Goal: Task Accomplishment & Management: Use online tool/utility

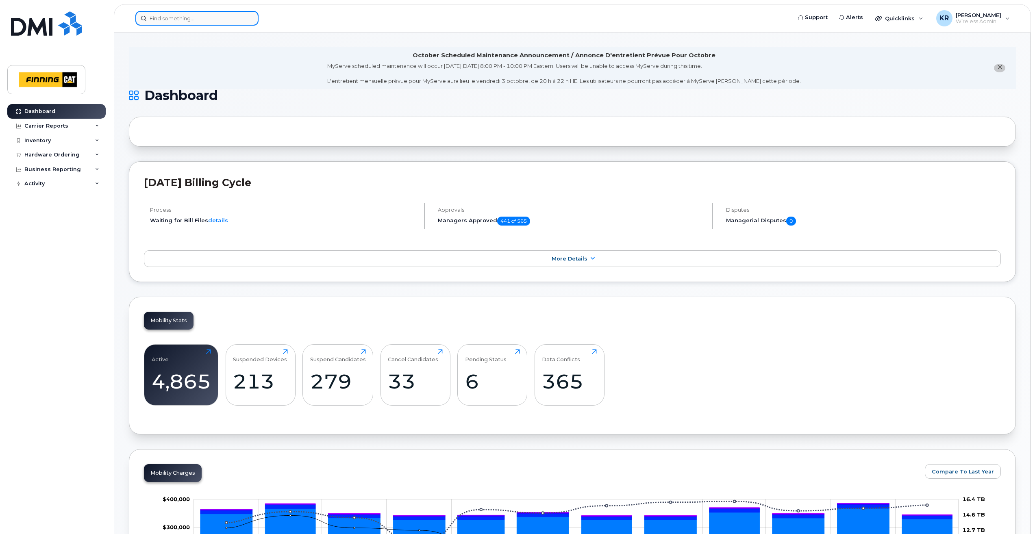
click at [173, 17] on input at bounding box center [196, 18] width 123 height 15
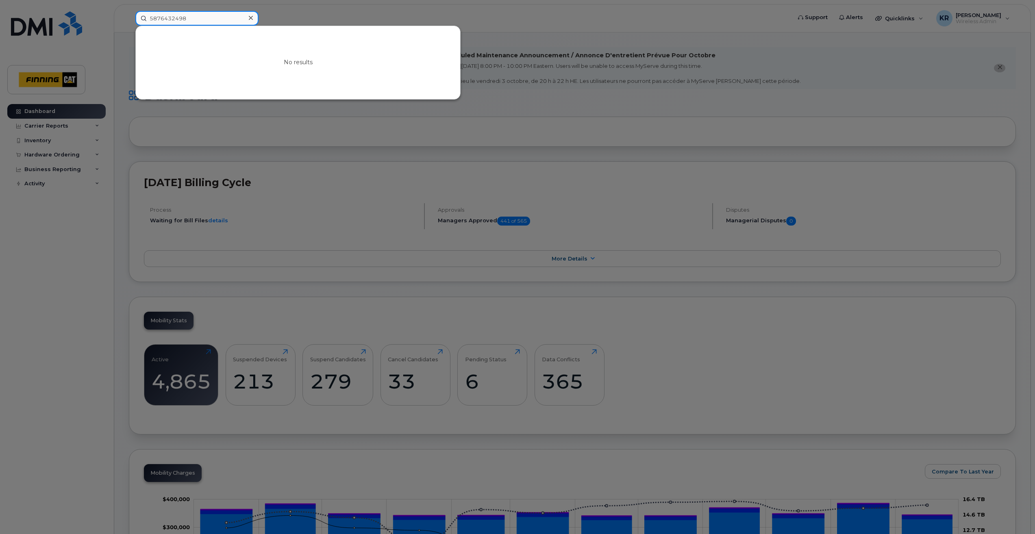
type input "5876432498"
click at [898, 18] on div at bounding box center [517, 267] width 1035 height 534
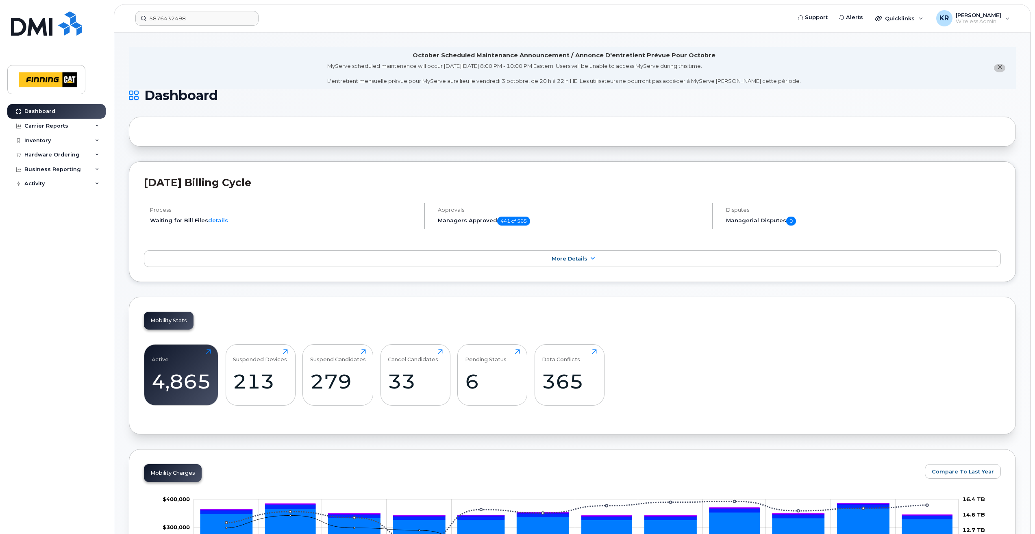
click at [898, 18] on span "Quicklinks" at bounding box center [900, 18] width 30 height 7
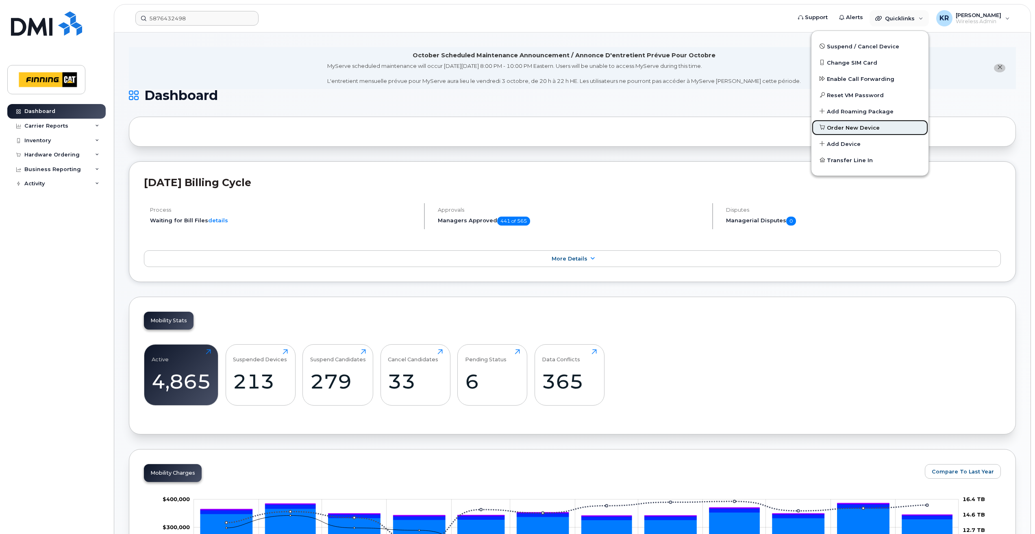
click at [862, 130] on span "Order New Device" at bounding box center [853, 128] width 53 height 8
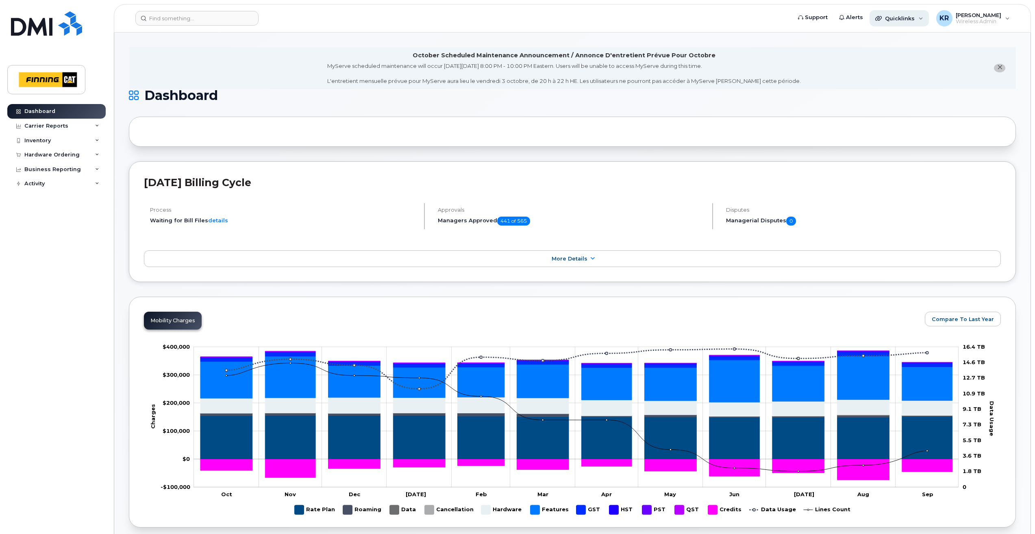
click at [904, 15] on span "Quicklinks" at bounding box center [900, 18] width 30 height 7
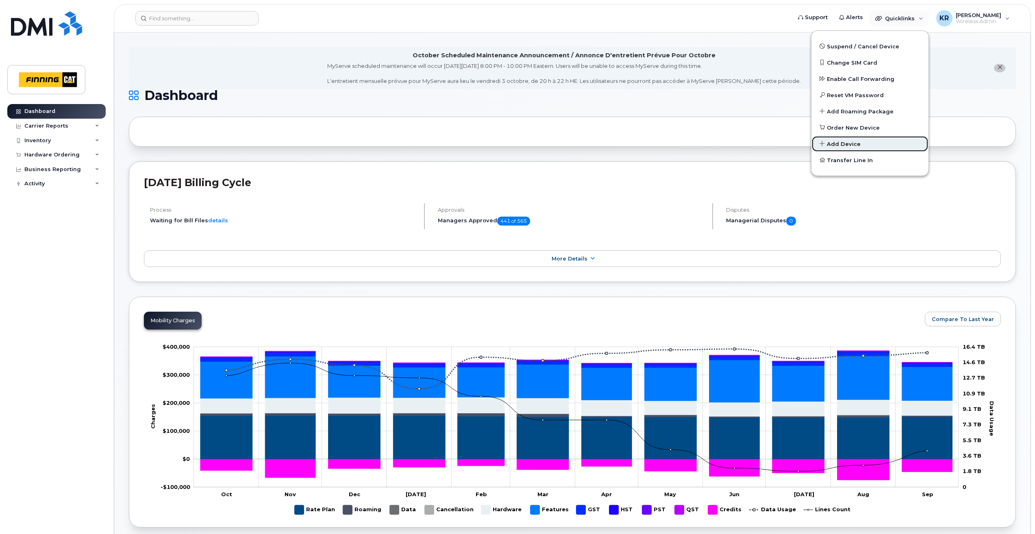
click at [861, 142] on span "Add Device" at bounding box center [844, 144] width 34 height 8
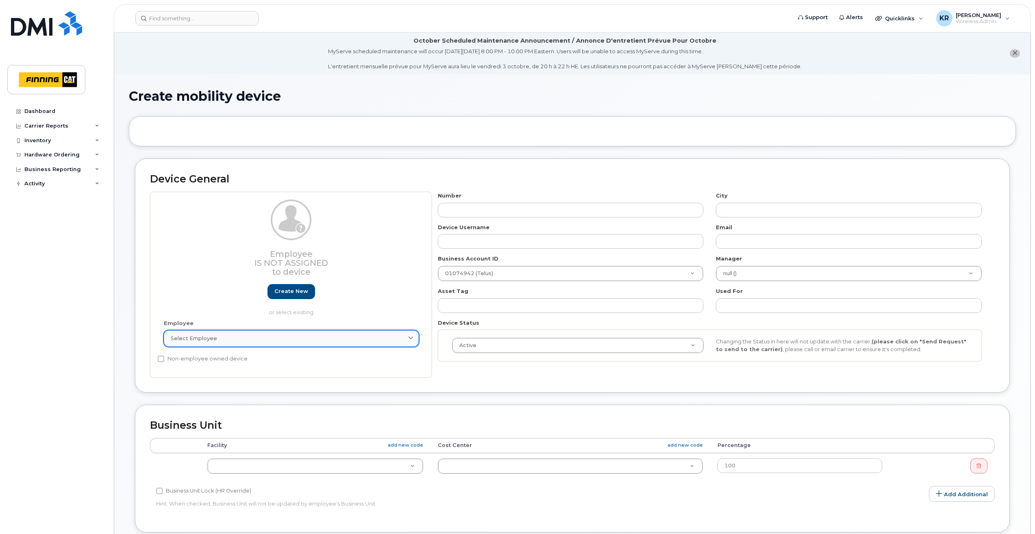
click at [202, 335] on span "Select employee" at bounding box center [194, 339] width 46 height 8
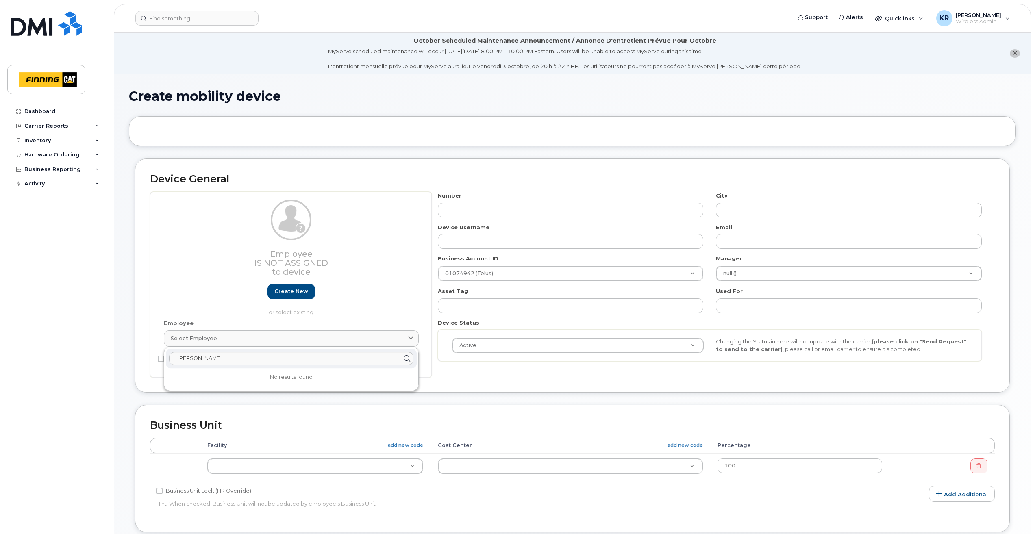
type input "nicholas hermann"
drag, startPoint x: 226, startPoint y: 358, endPoint x: 169, endPoint y: 364, distance: 57.6
click at [169, 364] on div "nicholas hermann" at bounding box center [291, 359] width 251 height 20
